Goal: Find specific page/section: Find specific page/section

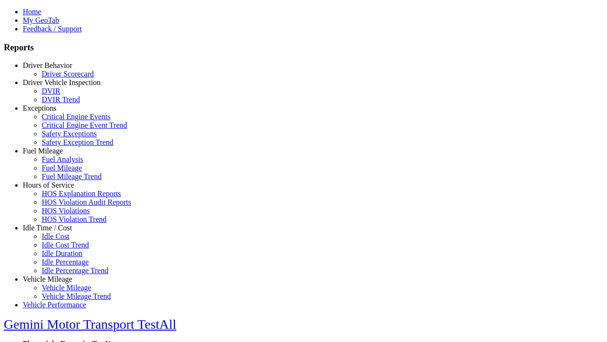
click at [55, 69] on link "Driver Behavior" at bounding box center [47, 65] width 49 height 8
click at [62, 78] on link "Driver Scorecard" at bounding box center [68, 74] width 52 height 8
